Goal: Information Seeking & Learning: Learn about a topic

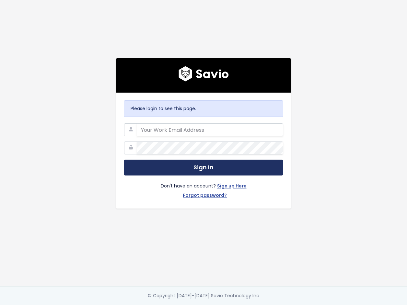
type input "[PERSON_NAME][EMAIL_ADDRESS][DOMAIN_NAME]"
click at [230, 168] on button "Sign In" at bounding box center [203, 168] width 159 height 16
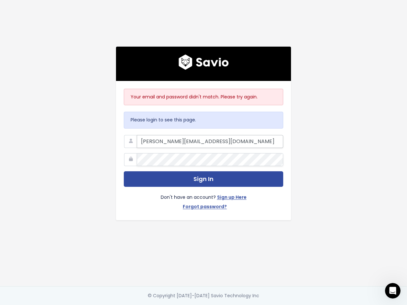
click at [144, 141] on input "[PERSON_NAME][EMAIL_ADDRESS][DOMAIN_NAME]" at bounding box center [210, 141] width 146 height 13
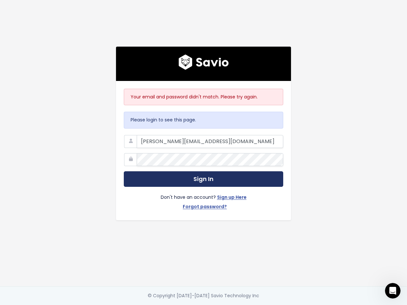
type input "brad@joonapp.io"
click at [172, 179] on button "Sign In" at bounding box center [203, 179] width 159 height 16
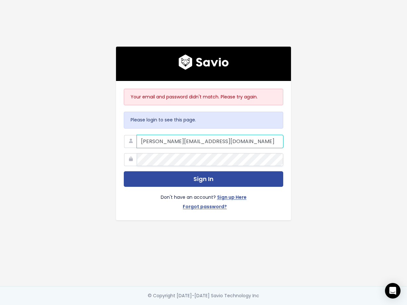
click at [186, 144] on input "[PERSON_NAME][EMAIL_ADDRESS][DOMAIN_NAME]" at bounding box center [210, 141] width 146 height 13
type input "[PERSON_NAME][EMAIL_ADDRESS][DOMAIN_NAME]"
click at [124, 171] on button "Sign In" at bounding box center [203, 179] width 159 height 16
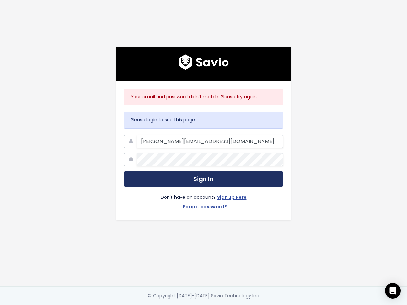
click at [255, 177] on button "Sign In" at bounding box center [203, 179] width 159 height 16
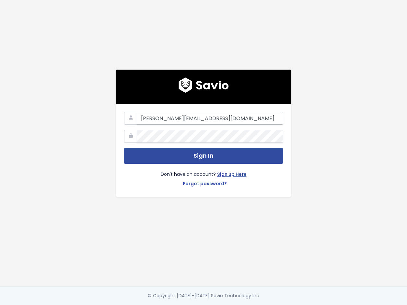
click at [147, 119] on input "isaac@joonapp.io" at bounding box center [210, 118] width 146 height 13
type input "brad@joonapp.io"
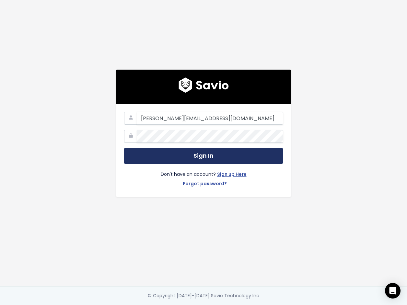
click at [142, 156] on button "Sign In" at bounding box center [203, 156] width 159 height 16
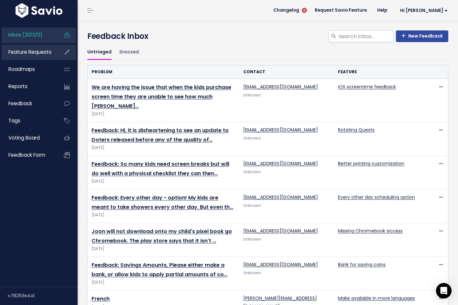
click at [36, 56] on link "Feature Requests" at bounding box center [28, 52] width 52 height 15
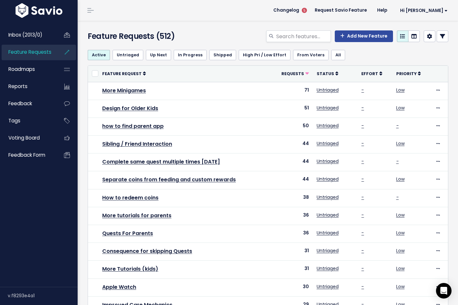
click at [417, 77] on div "Edit Priority" at bounding box center [410, 81] width 26 height 13
click at [419, 75] on icon at bounding box center [419, 73] width 3 height 5
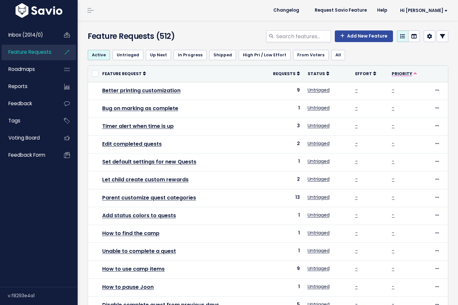
click at [414, 73] on icon at bounding box center [416, 74] width 4 height 4
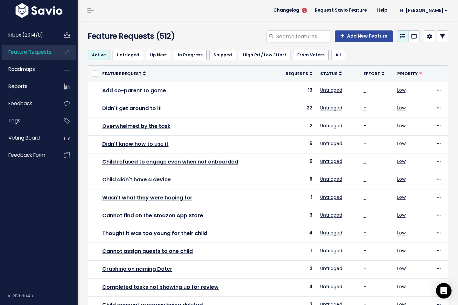
click at [311, 74] on icon at bounding box center [311, 73] width 3 height 5
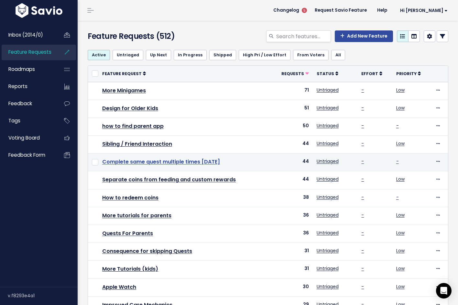
drag, startPoint x: 235, startPoint y: 163, endPoint x: 103, endPoint y: 165, distance: 131.8
click at [103, 165] on td "Complete same quest multiple times [DATE]" at bounding box center [184, 162] width 172 height 18
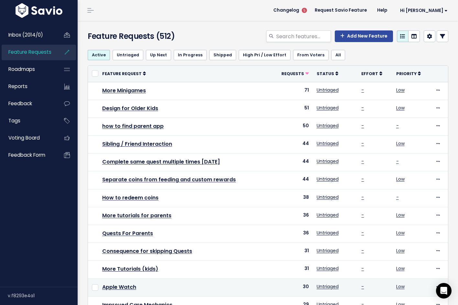
copy link "Complete same quest multiple times [DATE]"
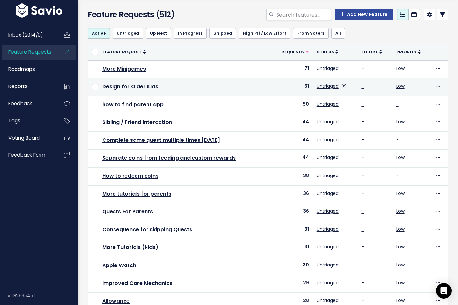
scroll to position [22, 0]
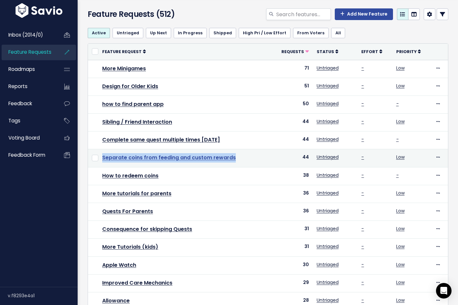
copy link "Separate coins from feeding and custom rewards"
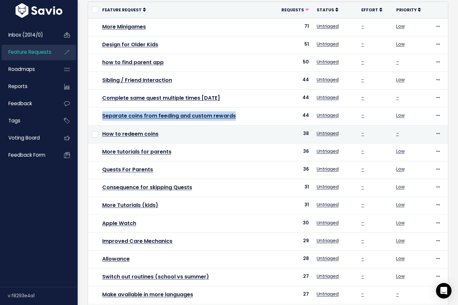
scroll to position [66, 0]
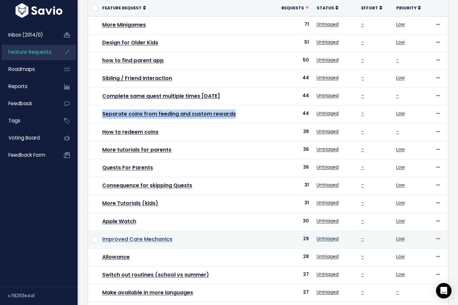
click at [124, 237] on link "Improved Care Mechanics" at bounding box center [137, 238] width 70 height 7
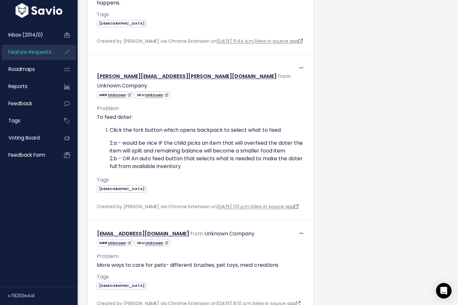
scroll to position [348, 0]
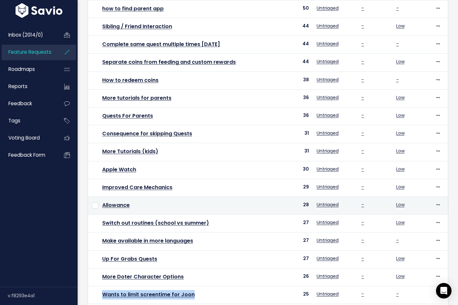
scroll to position [115, 0]
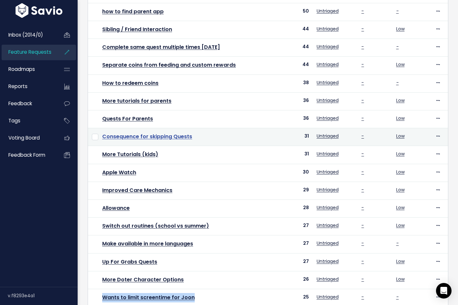
click at [180, 135] on link "Consequence for skipping Quests" at bounding box center [147, 136] width 90 height 7
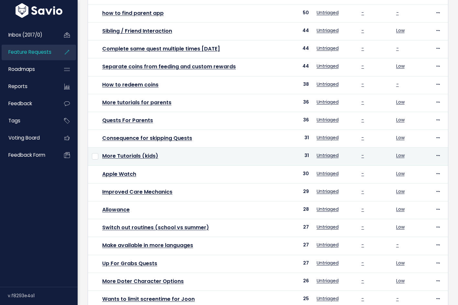
scroll to position [115, 0]
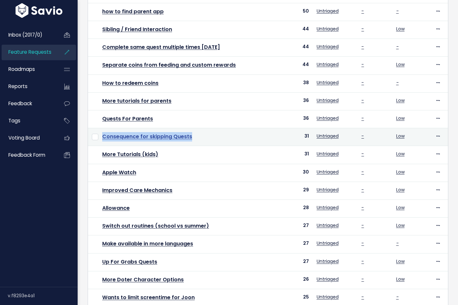
drag, startPoint x: 204, startPoint y: 139, endPoint x: 103, endPoint y: 138, distance: 101.3
click at [103, 138] on td "Consequence for skipping Quests" at bounding box center [184, 137] width 172 height 18
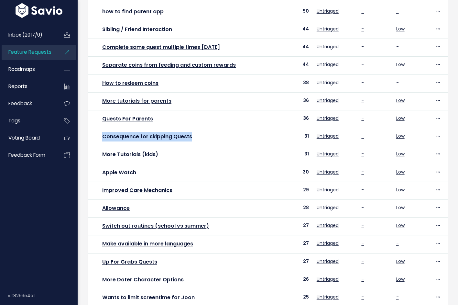
copy link "Consequence for skipping Quests"
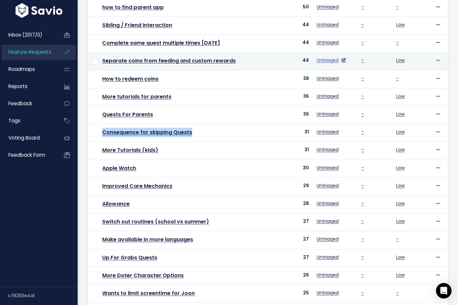
scroll to position [167, 0]
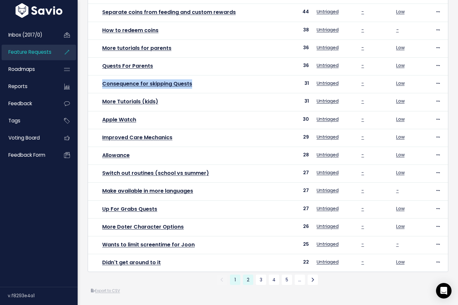
click at [250, 278] on link "2" at bounding box center [248, 279] width 10 height 10
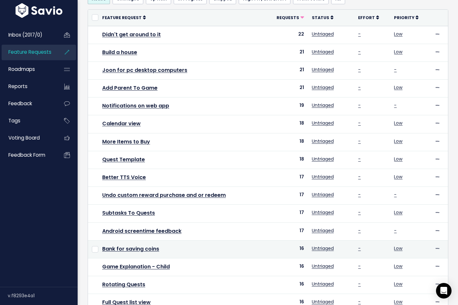
scroll to position [100, 0]
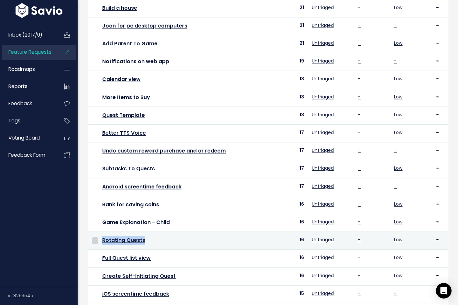
drag, startPoint x: 155, startPoint y: 242, endPoint x: 97, endPoint y: 241, distance: 57.6
click at [97, 241] on tr "Rotating Quests 16 Untriaged - Low Edit Upvote Add to Roadmap Merge Delete" at bounding box center [268, 241] width 360 height 18
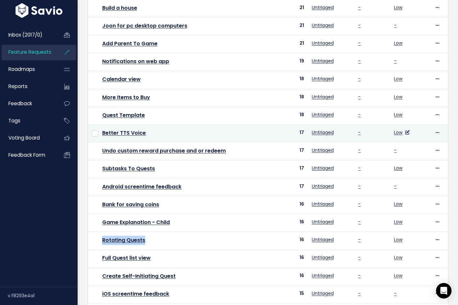
copy tr "Rotating Quests"
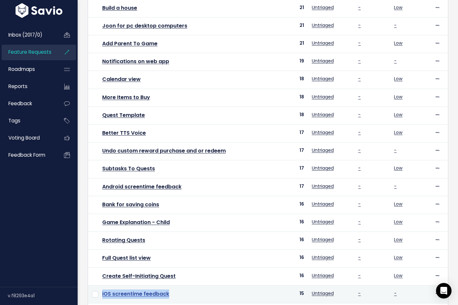
drag, startPoint x: 193, startPoint y: 295, endPoint x: 103, endPoint y: 295, distance: 90.3
click at [103, 295] on td "iOS screentime feedback" at bounding box center [181, 294] width 166 height 18
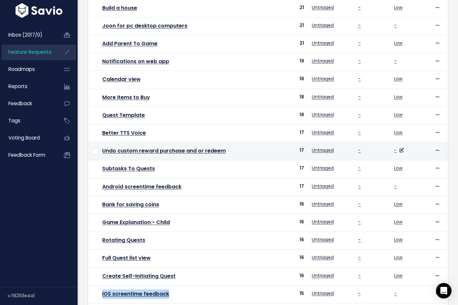
copy link "iOS screentime feedback"
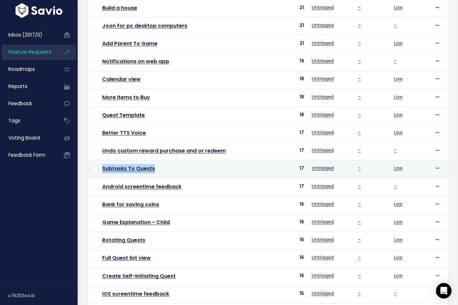
drag, startPoint x: 158, startPoint y: 168, endPoint x: 101, endPoint y: 169, distance: 57.3
click at [101, 169] on td "Subtasks To Quests" at bounding box center [181, 169] width 166 height 18
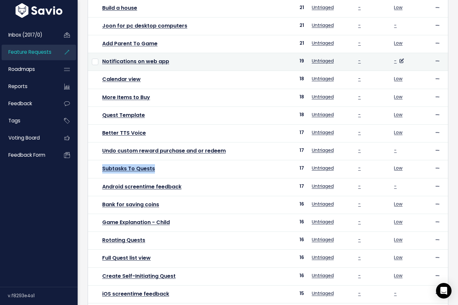
copy link "Subtasks To Quests"
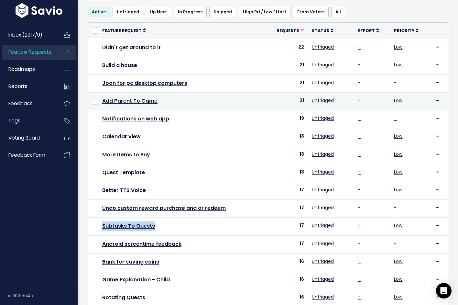
scroll to position [42, 0]
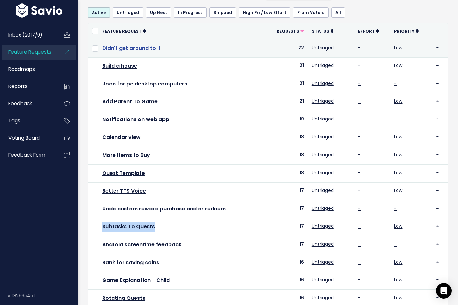
click at [146, 50] on link "Didn't get around to it" at bounding box center [131, 47] width 59 height 7
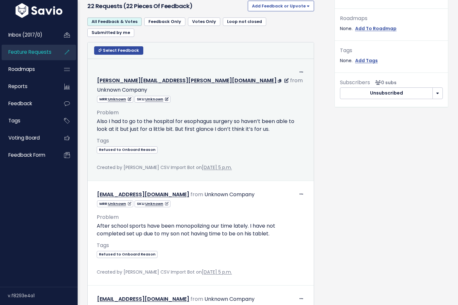
scroll to position [231, 0]
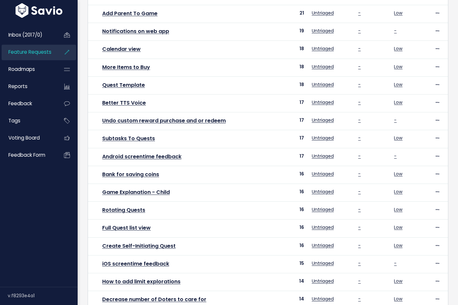
scroll to position [131, 0]
